Goal: Task Accomplishment & Management: Manage account settings

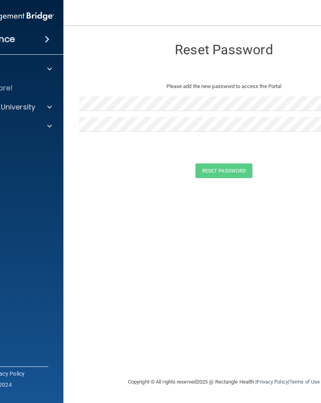
click at [50, 40] on span at bounding box center [47, 39] width 5 height 10
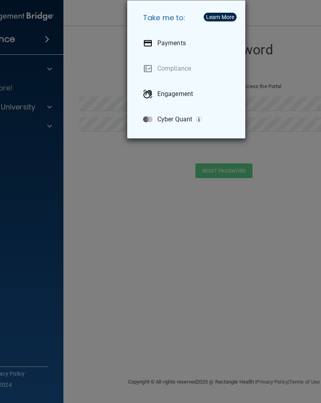
click at [136, 206] on div "Take me to: Payments Compliance Engagement Cyber Quant" at bounding box center [160, 201] width 321 height 403
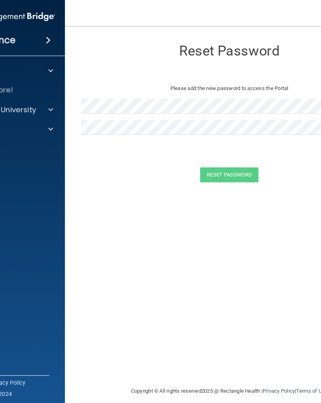
click at [54, 41] on div "Compliance" at bounding box center [0, 39] width 127 height 17
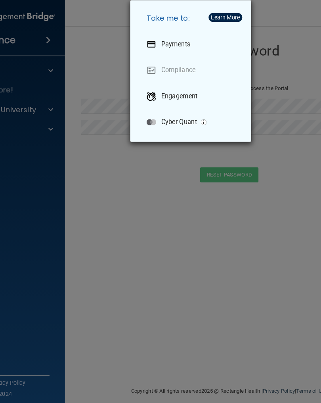
click at [266, 54] on div "Take me to: Payments Compliance Engagement Cyber Quant" at bounding box center [160, 201] width 321 height 403
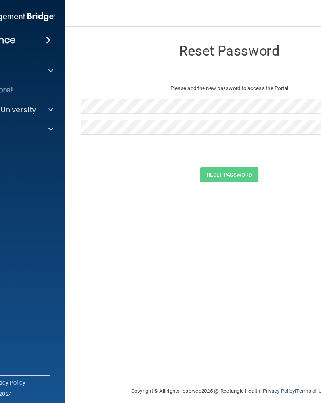
click at [49, 111] on span at bounding box center [49, 107] width 5 height 10
click at [55, 181] on div at bounding box center [48, 183] width 20 height 10
click at [50, 41] on span at bounding box center [47, 39] width 5 height 10
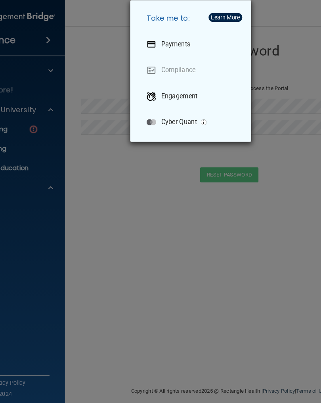
click at [51, 38] on div "Take me to: Payments Compliance Engagement Cyber Quant" at bounding box center [160, 201] width 321 height 403
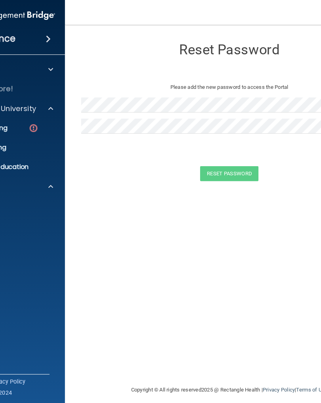
click at [250, 88] on p "Please add the new password to access the Portal" at bounding box center [224, 87] width 278 height 10
click at [245, 87] on p "Please add the new password to access the Portal" at bounding box center [224, 87] width 278 height 10
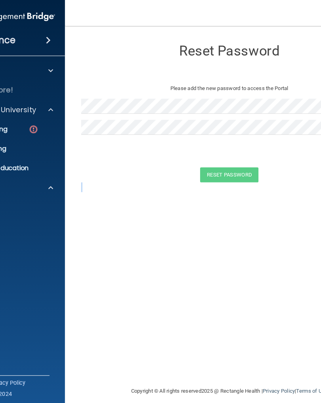
click at [240, 230] on div "Reset Password Please add the new password to access the Portal Reset Password …" at bounding box center [223, 201] width 289 height 336
click at [117, 53] on h3 "Reset Password" at bounding box center [223, 49] width 289 height 15
click at [107, 23] on nav "Toggle navigation [PERSON_NAME] [EMAIL_ADDRESS][DOMAIN_NAME] Manage My Enterpri…" at bounding box center [223, 12] width 321 height 25
click at [109, 10] on nav "Toggle navigation [PERSON_NAME] [EMAIL_ADDRESS][DOMAIN_NAME] Manage My Enterpri…" at bounding box center [223, 12] width 321 height 25
click at [161, 51] on h3 "Reset Password" at bounding box center [223, 49] width 289 height 15
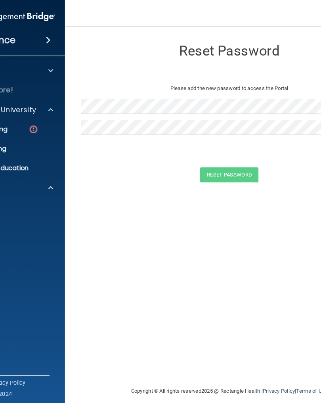
click at [289, 31] on main "Reset Password Please add the new password to access the Portal Reset Password …" at bounding box center [223, 213] width 321 height 377
